Goal: Find contact information: Obtain details needed to contact an individual or organization

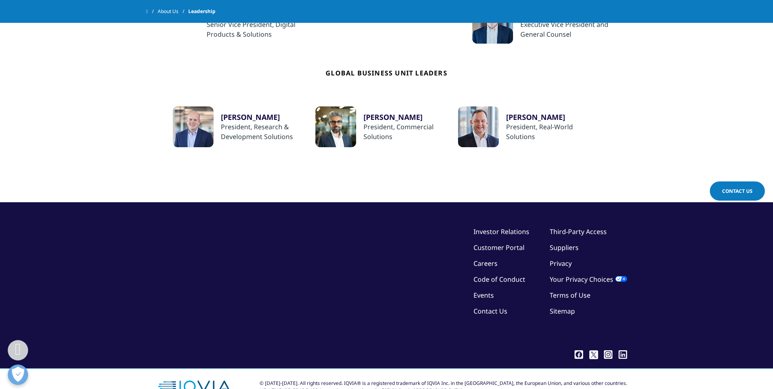
scroll to position [369, 0]
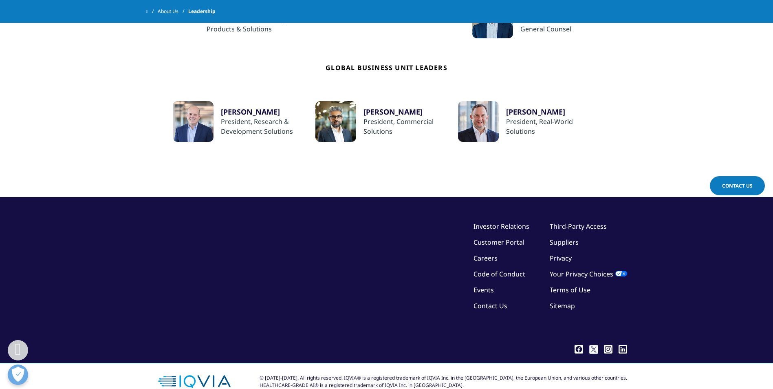
click at [510, 224] on link "Investor Relations" at bounding box center [502, 226] width 56 height 9
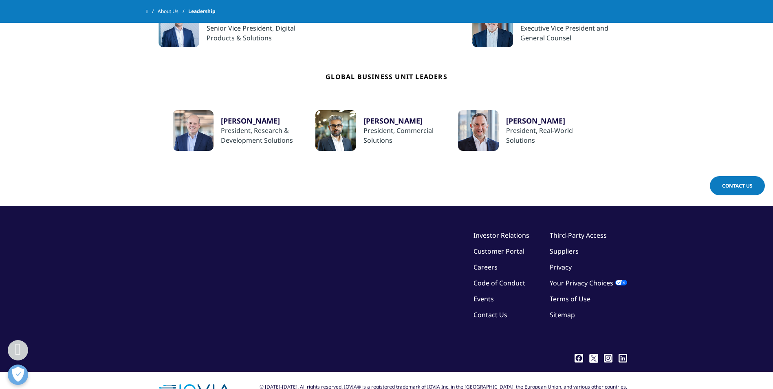
scroll to position [353, 0]
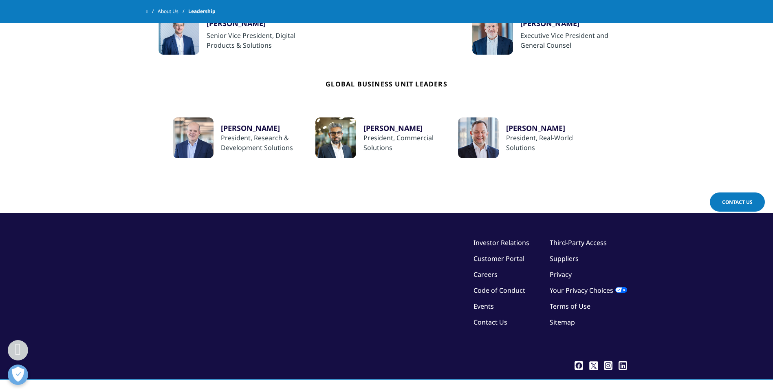
click at [487, 321] on link "Contact Us" at bounding box center [491, 322] width 34 height 9
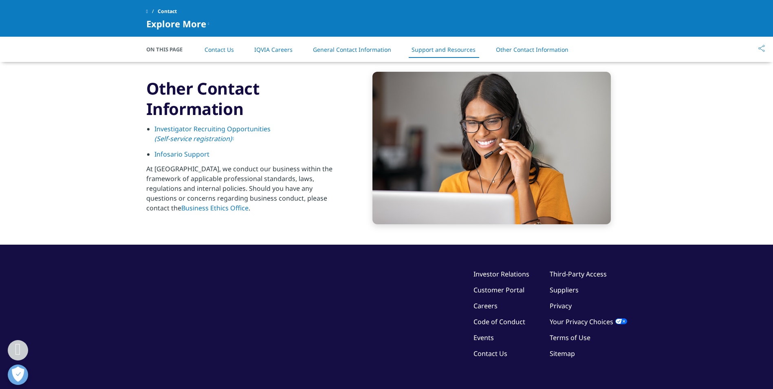
scroll to position [1282, 0]
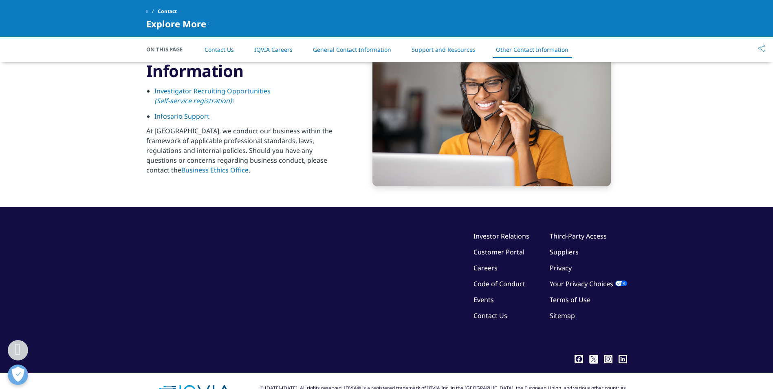
click at [490, 313] on link "Contact Us" at bounding box center [491, 315] width 34 height 9
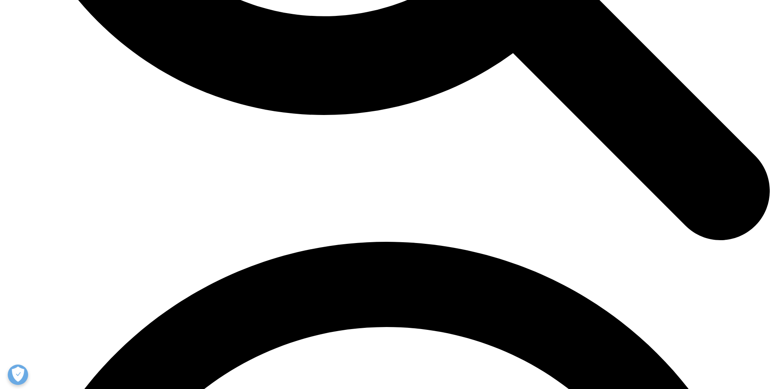
scroll to position [1309, 0]
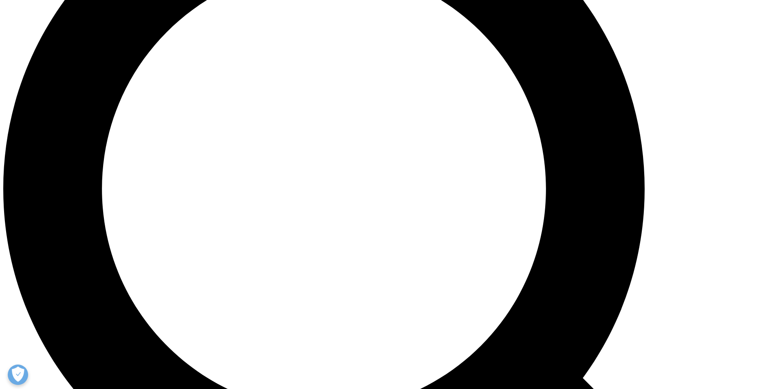
scroll to position [920, 0]
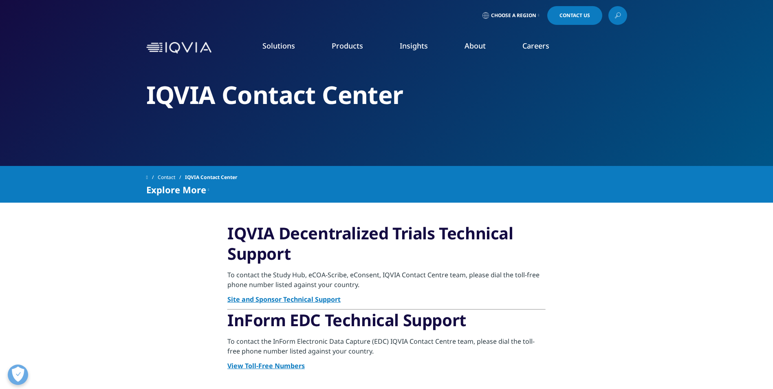
click at [423, 170] on link "Our Locations" at bounding box center [496, 171] width 185 height 9
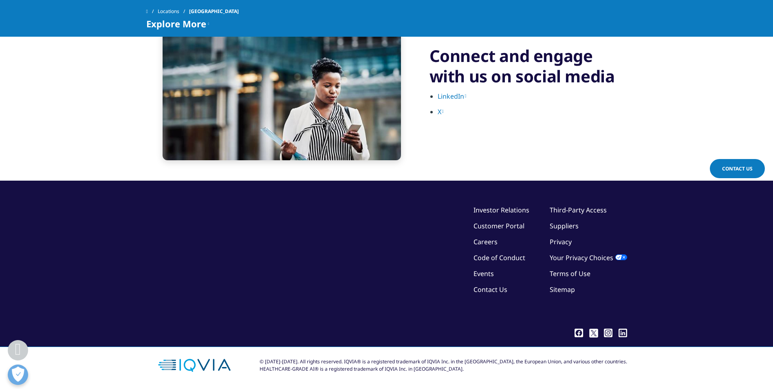
scroll to position [1777, 0]
